Goal: Find specific page/section

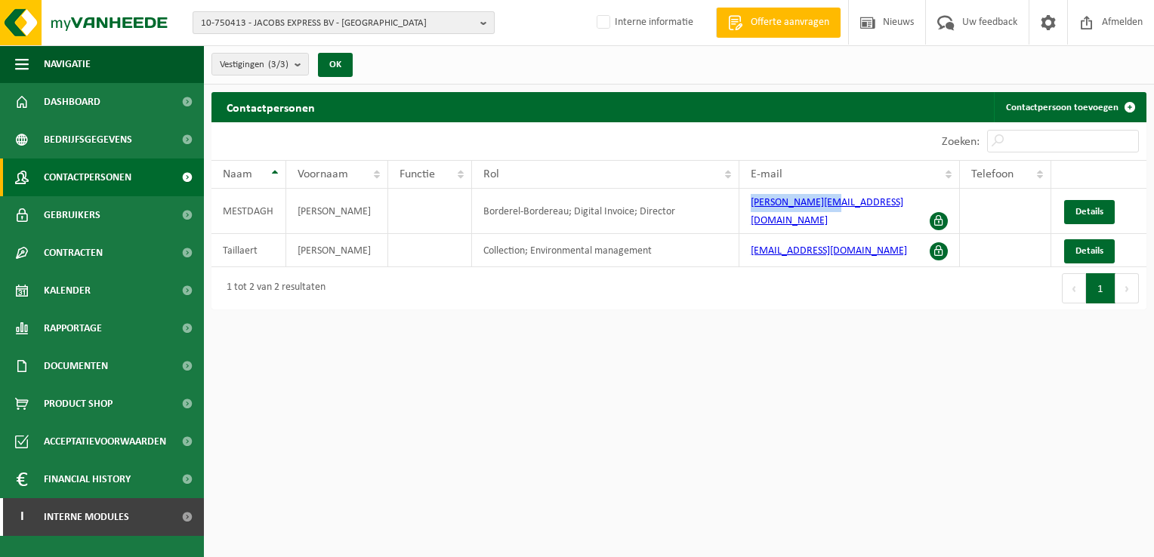
click at [486, 23] on b "button" at bounding box center [487, 22] width 14 height 21
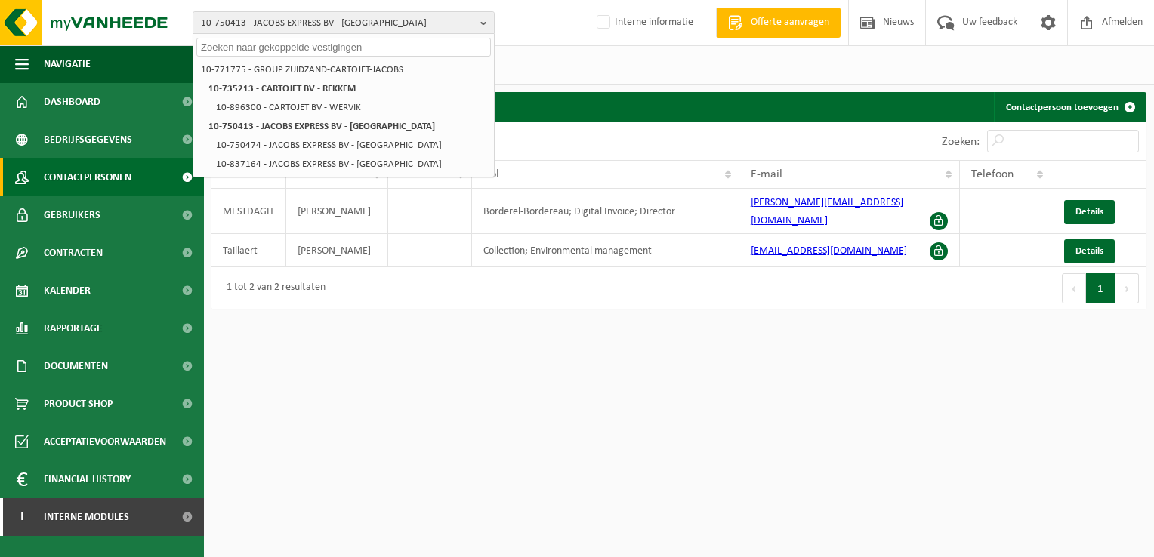
click at [318, 50] on input "text" at bounding box center [343, 47] width 295 height 19
paste input "10-750413"
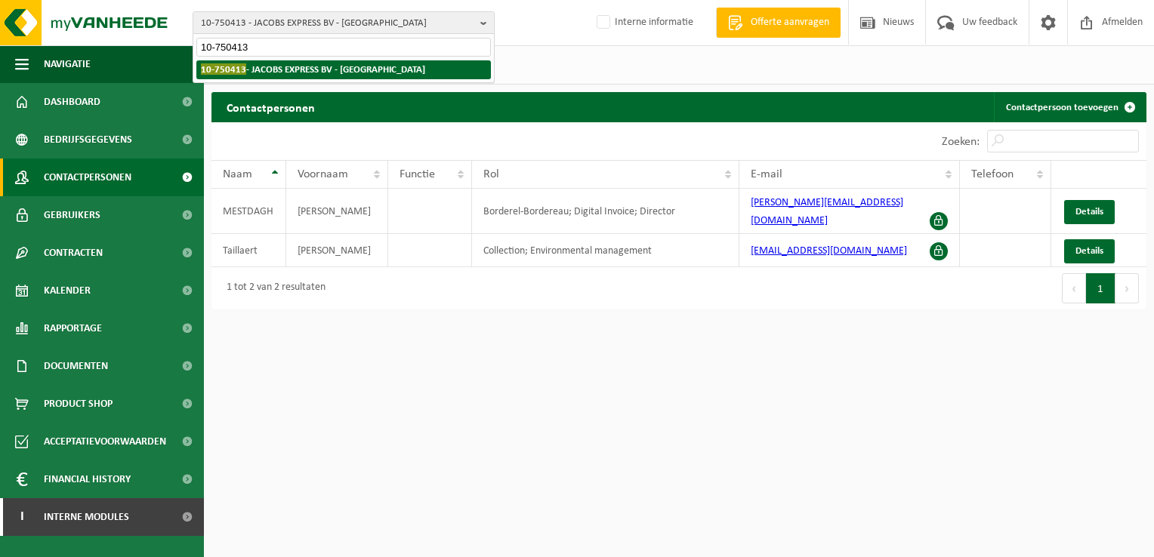
type input "10-750413"
drag, startPoint x: 259, startPoint y: 70, endPoint x: 273, endPoint y: 74, distance: 14.8
click at [263, 71] on strong "10-750413 - JACOBS EXPRESS BV - GENT" at bounding box center [313, 68] width 224 height 11
click at [324, 71] on strong "10-750413 - JACOBS EXPRESS BV - GENT" at bounding box center [313, 68] width 224 height 11
click at [344, 66] on strong "10-750413 - JACOBS EXPRESS BV - GENT" at bounding box center [313, 68] width 224 height 11
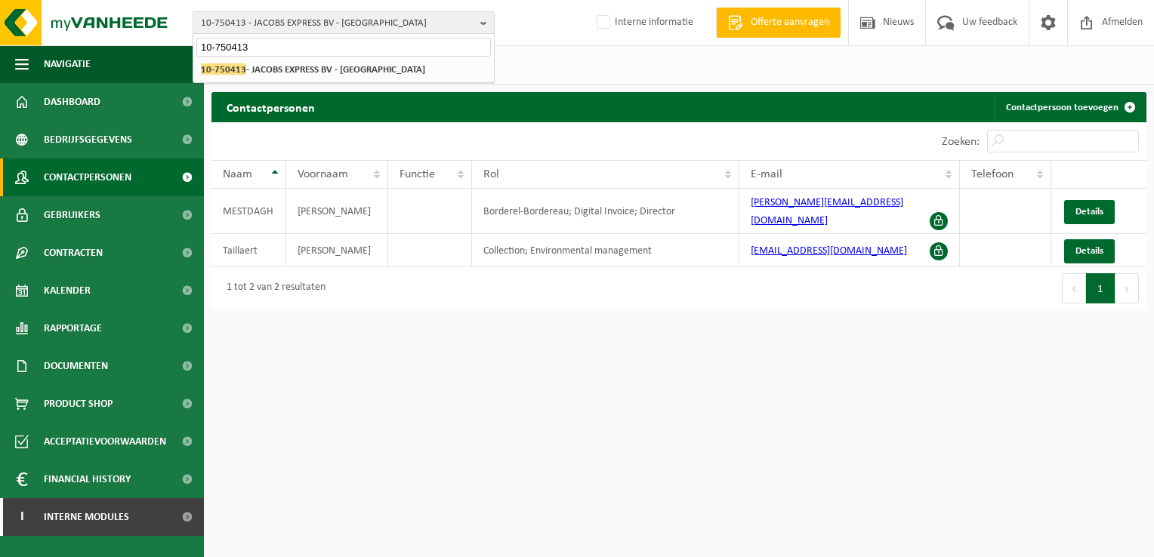
click at [541, 416] on html "10-750413 - JACOBS EXPRESS BV - GENT 10-750413 10-771775 - GROUP ZUIDZAND-CARTO…" at bounding box center [577, 278] width 1154 height 557
click at [132, 140] on link "Bedrijfsgegevens" at bounding box center [102, 140] width 204 height 38
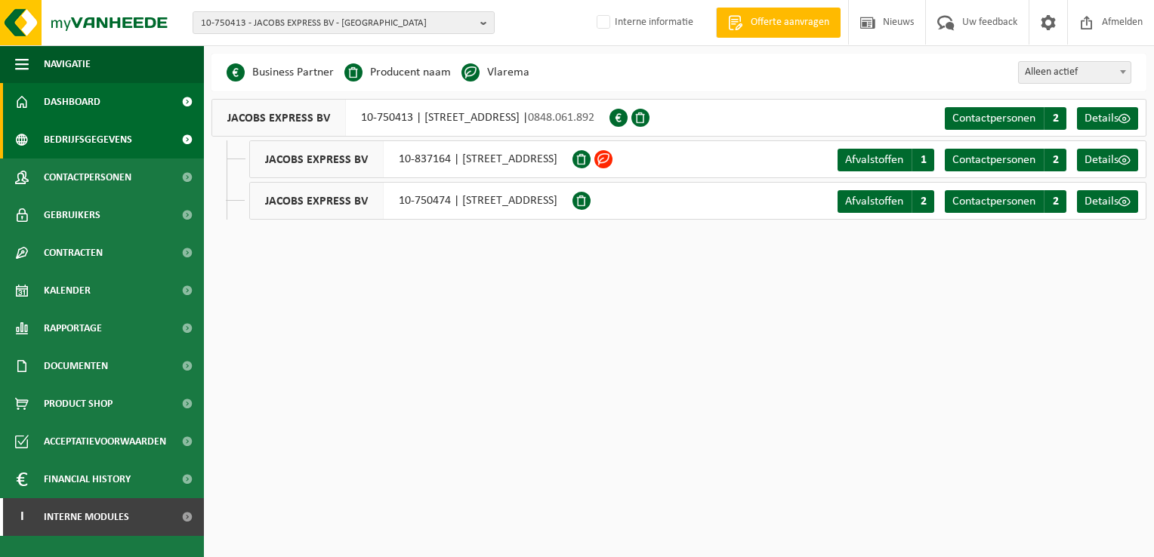
click at [85, 104] on span "Dashboard" at bounding box center [72, 102] width 57 height 38
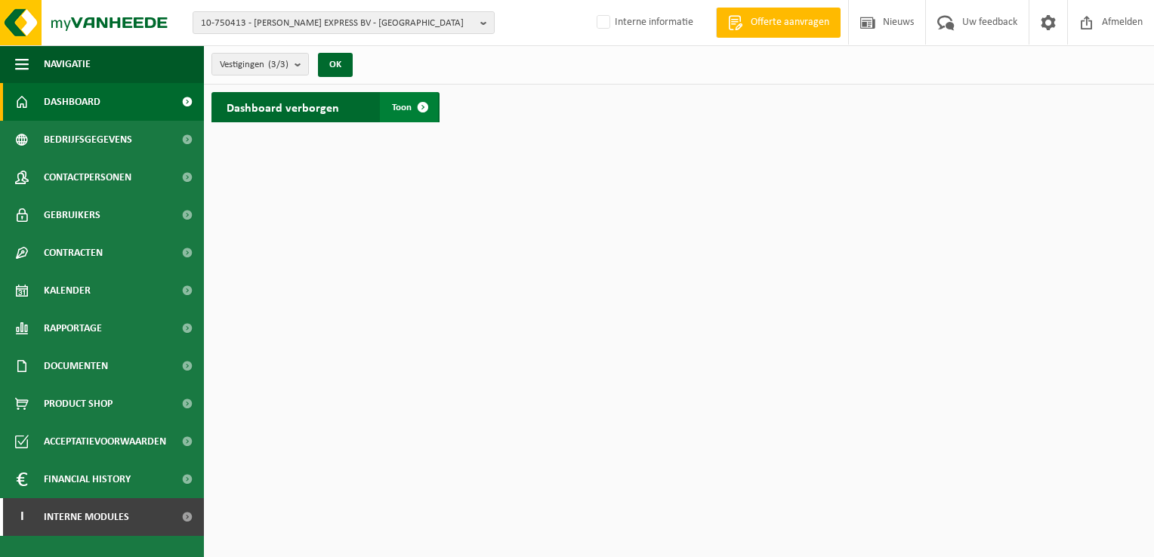
drag, startPoint x: 420, startPoint y: 107, endPoint x: 437, endPoint y: 113, distance: 18.2
click at [420, 107] on span at bounding box center [423, 107] width 30 height 30
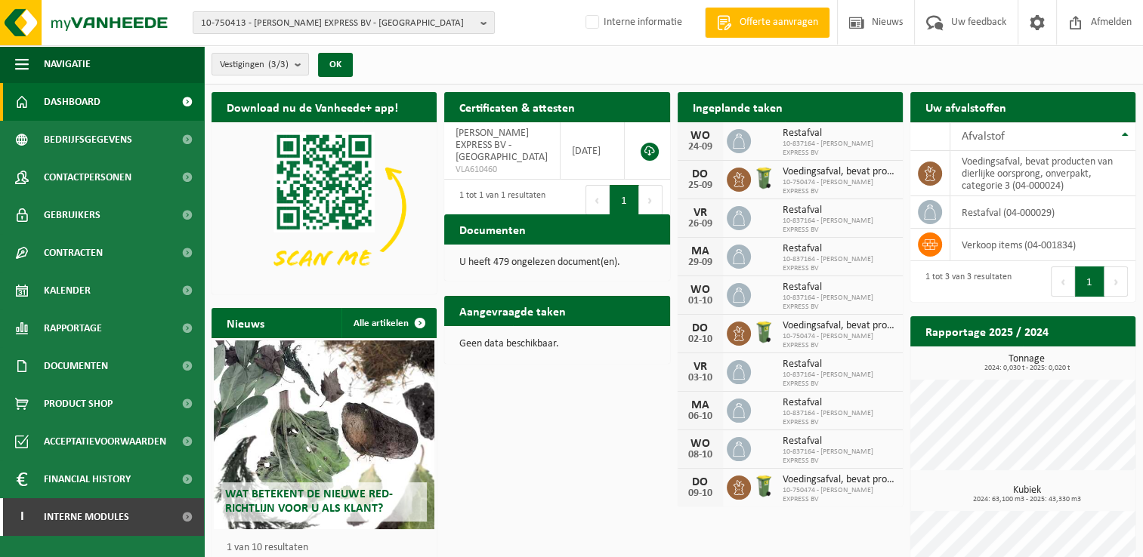
drag, startPoint x: 99, startPoint y: 174, endPoint x: 349, endPoint y: 210, distance: 252.6
click at [100, 174] on span "Contactpersonen" at bounding box center [88, 178] width 88 height 38
